Goal: Navigation & Orientation: Find specific page/section

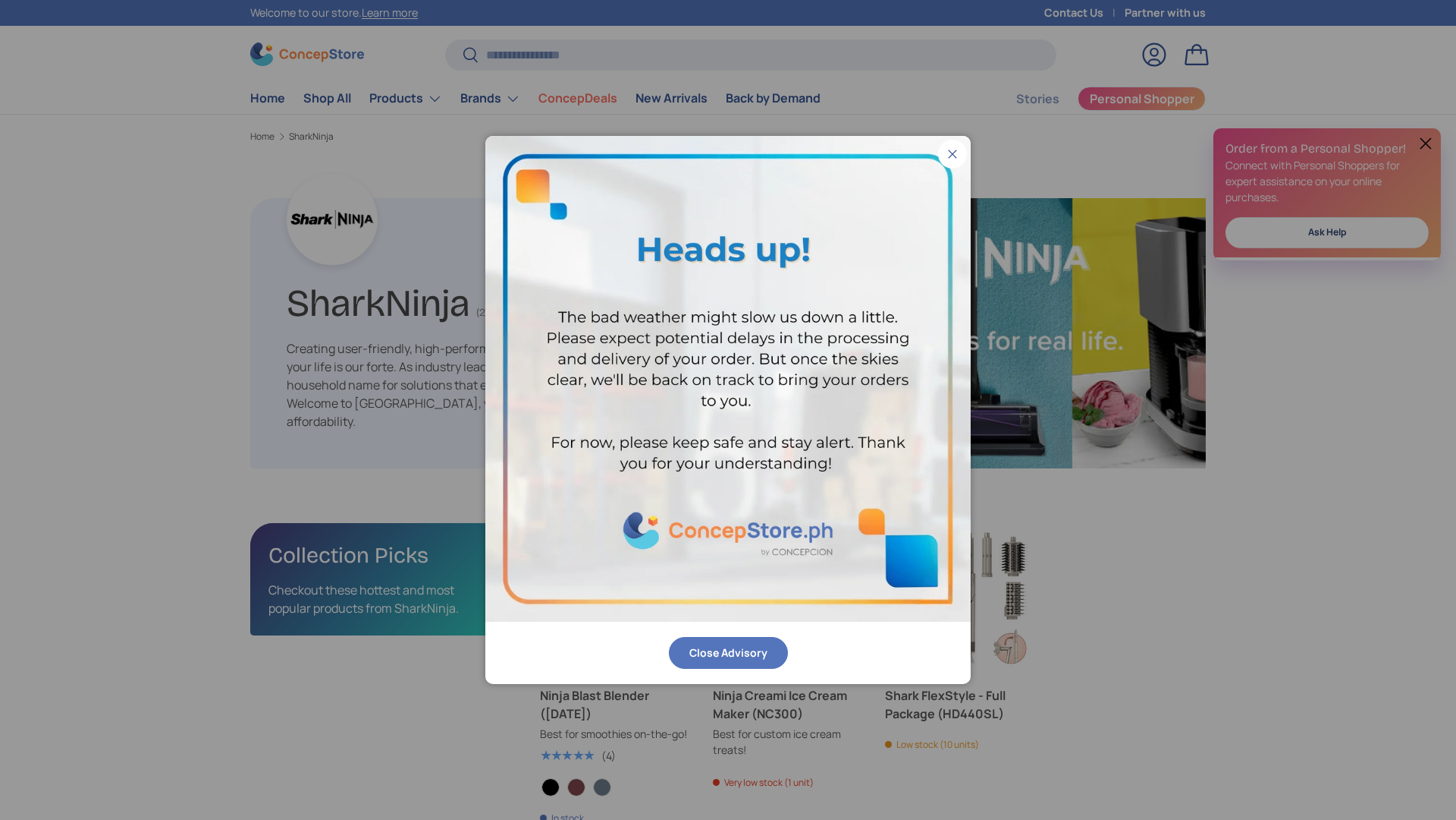
scroll to position [2419, 4946]
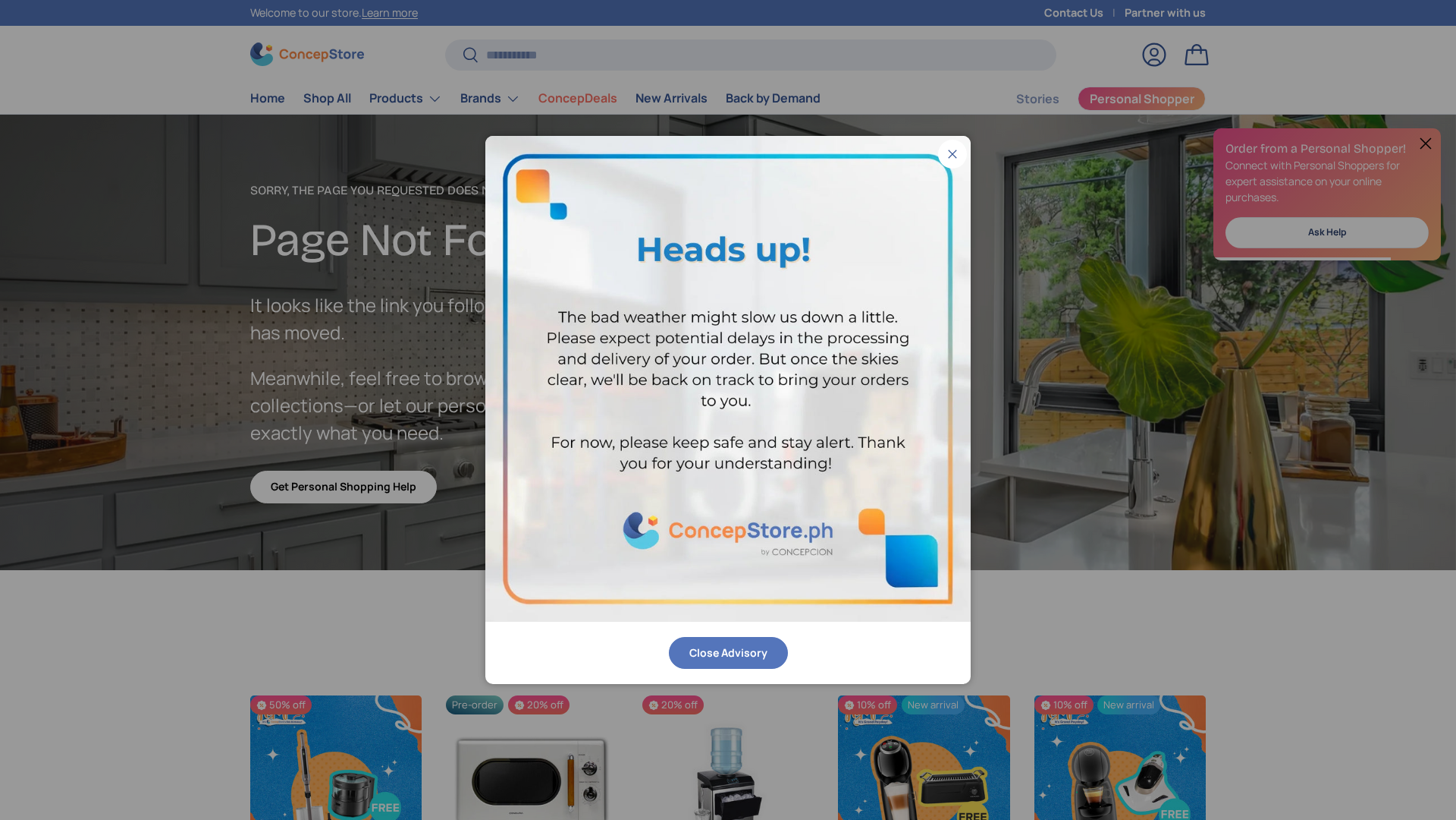
scroll to position [2638, 6202]
